Goal: Information Seeking & Learning: Learn about a topic

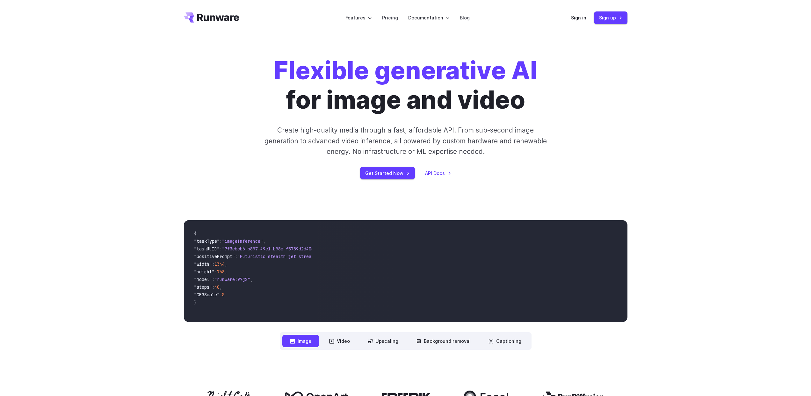
click at [527, 157] on div "Flexible generative AI for image and video Create high-quality media through a …" at bounding box center [405, 117] width 355 height 123
click at [193, 90] on div "Flexible generative AI for image and video Create high-quality media through a …" at bounding box center [405, 117] width 443 height 123
click at [659, 172] on div "Flexible generative AI for image and video Create high-quality media through a …" at bounding box center [405, 118] width 811 height 164
click at [364, 61] on strong "Flexible generative AI" at bounding box center [405, 71] width 263 height 30
click at [362, 62] on strong "Flexible generative AI" at bounding box center [405, 71] width 263 height 30
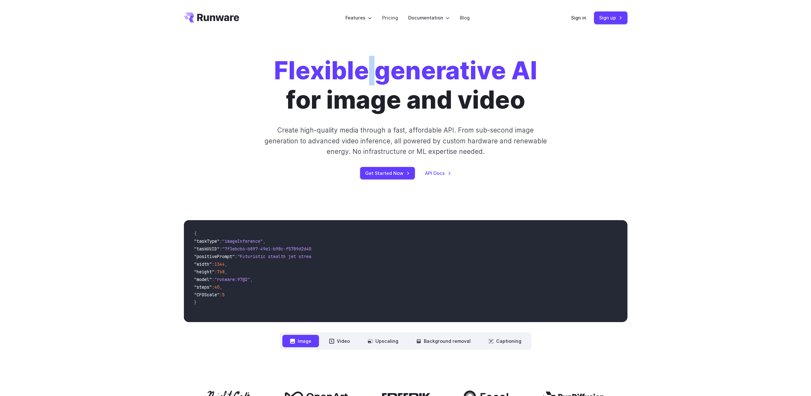
click at [362, 62] on strong "Flexible generative AI" at bounding box center [405, 71] width 263 height 30
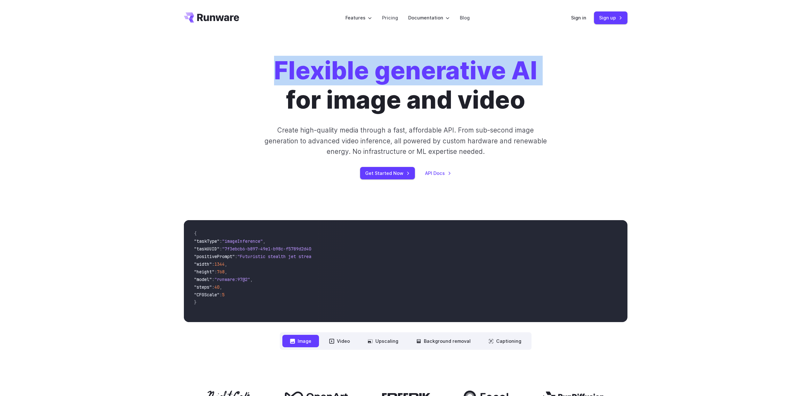
click at [362, 62] on strong "Flexible generative AI" at bounding box center [405, 71] width 263 height 30
click at [320, 78] on strong "Flexible generative AI" at bounding box center [405, 71] width 263 height 30
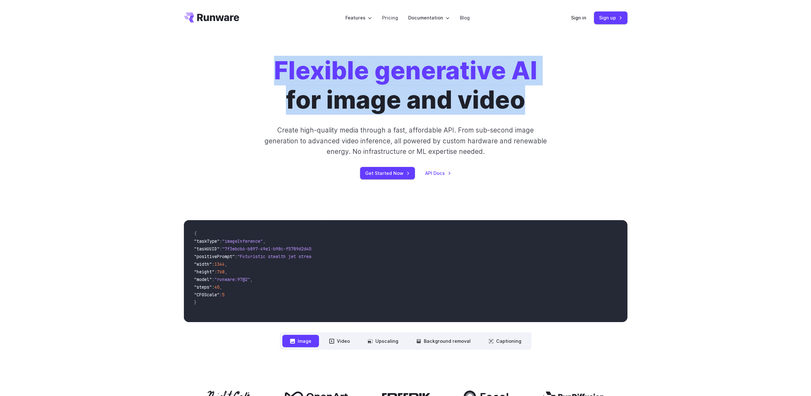
drag, startPoint x: 277, startPoint y: 73, endPoint x: 539, endPoint y: 108, distance: 264.1
click at [539, 108] on div "Flexible generative AI for image and video Create high-quality media through a …" at bounding box center [405, 117] width 355 height 123
copy h1 "Flexible generative AI for image and video"
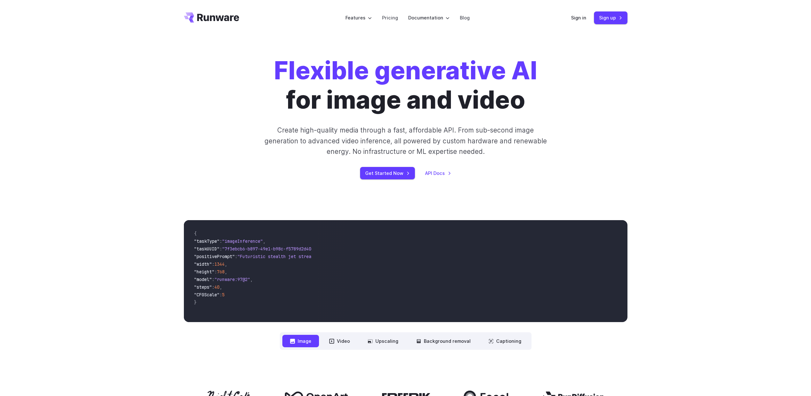
click at [211, 243] on span ""taskType"" at bounding box center [206, 241] width 25 height 6
click at [194, 230] on span "{" at bounding box center [250, 234] width 113 height 8
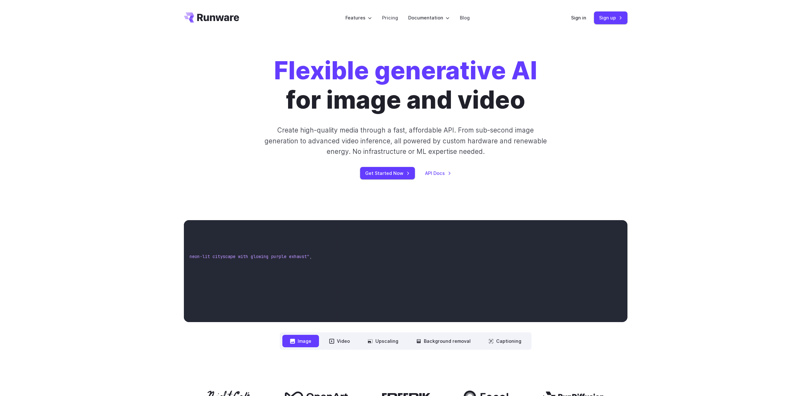
drag, startPoint x: 245, startPoint y: 237, endPoint x: 609, endPoint y: 303, distance: 370.5
click at [609, 303] on div "{ "taskType" : "imageInference" , "taskUUID" : "7f3ebcb6-b897-49e1-b98c-f5789d2…" at bounding box center [405, 271] width 443 height 102
click at [696, 294] on div "**********" at bounding box center [405, 285] width 811 height 170
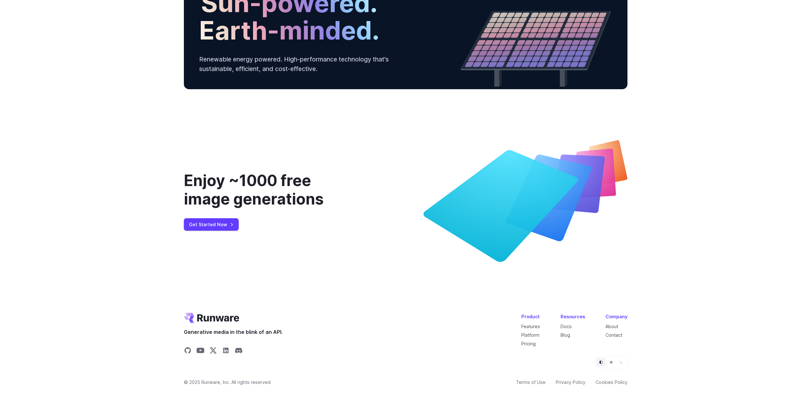
scroll to position [2321, 0]
